Goal: Complete application form

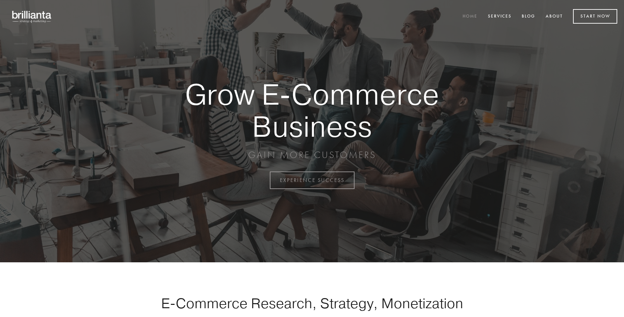
scroll to position [1769, 0]
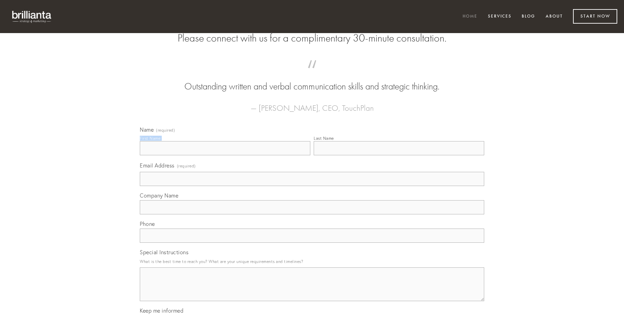
type input "[PERSON_NAME]"
click at [399, 155] on input "Last Name" at bounding box center [399, 148] width 170 height 14
type input "[PERSON_NAME]"
click at [312, 186] on input "Email Address (required)" at bounding box center [312, 179] width 344 height 14
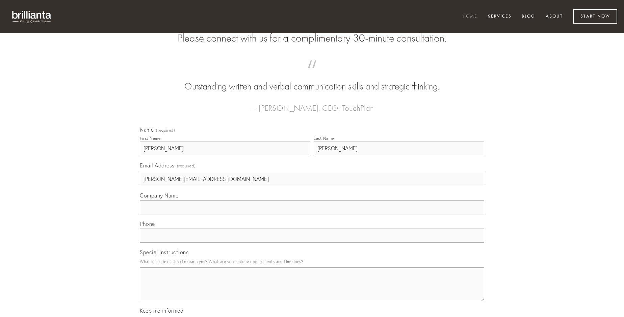
type input "[PERSON_NAME][EMAIL_ADDRESS][DOMAIN_NAME]"
click at [312, 214] on input "Company Name" at bounding box center [312, 207] width 344 height 14
type input "vulariter"
click at [312, 243] on input "text" at bounding box center [312, 235] width 344 height 14
click at [312, 290] on textarea "Special Instructions" at bounding box center [312, 284] width 344 height 34
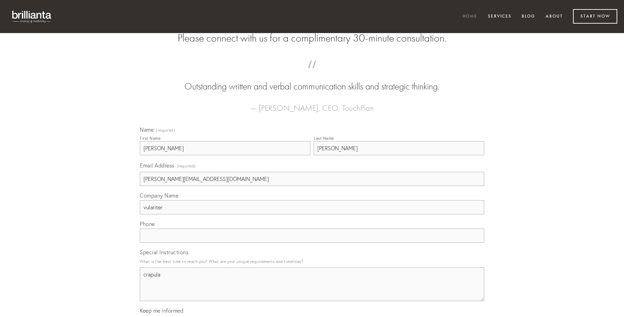
type textarea "crapula"
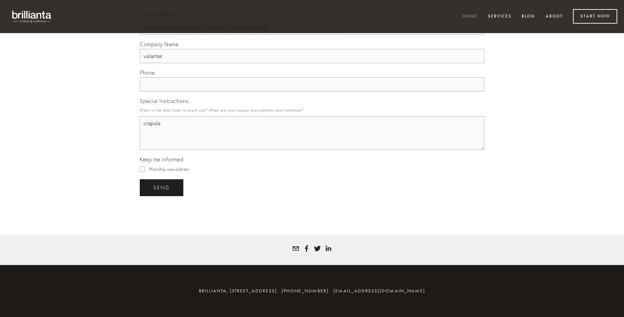
click at [162, 187] on span "send" at bounding box center [161, 188] width 17 height 6
